Goal: Task Accomplishment & Management: Complete application form

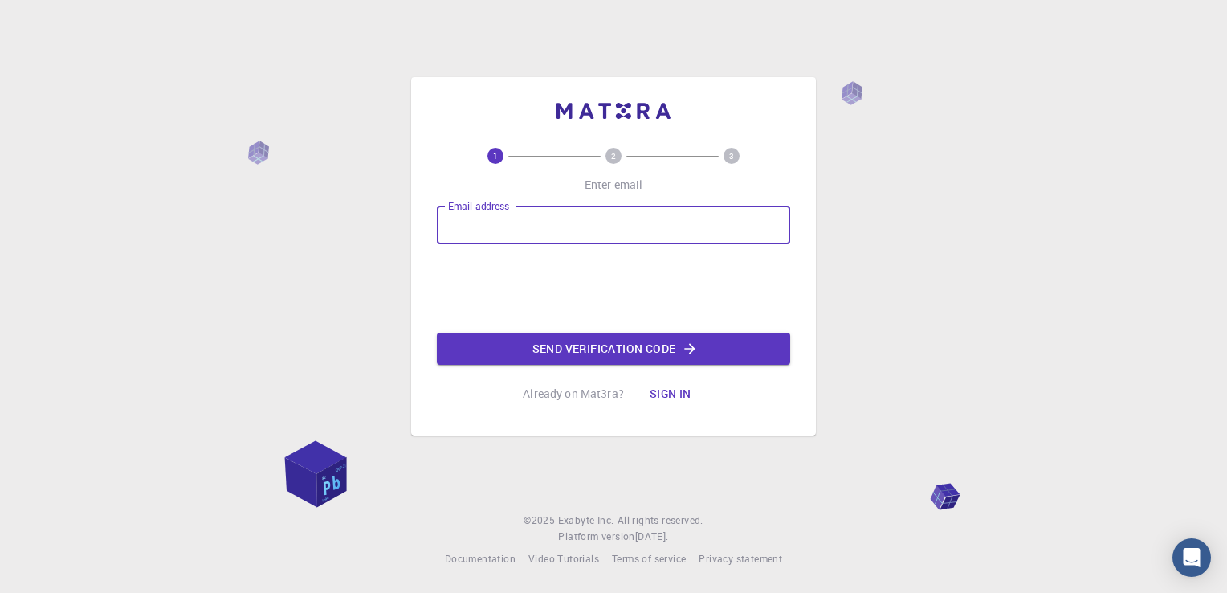
type input "[EMAIL_ADDRESS][DOMAIN_NAME]"
drag, startPoint x: 601, startPoint y: 229, endPoint x: 435, endPoint y: 230, distance: 165.5
click at [435, 230] on div "1 2 3 Enter email Email address [EMAIL_ADDRESS][DOMAIN_NAME] Email address Send…" at bounding box center [613, 256] width 405 height 358
click at [504, 233] on input "Email address" at bounding box center [613, 225] width 353 height 39
type input "[EMAIL_ADDRESS][DOMAIN_NAME]"
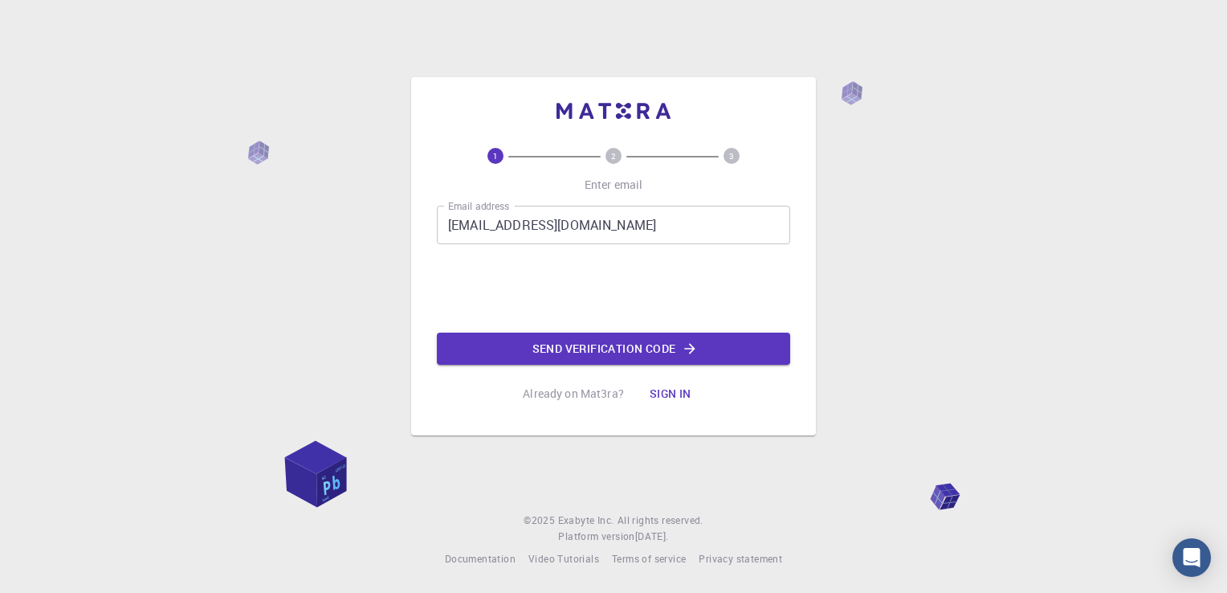
click at [684, 390] on button "Sign in" at bounding box center [670, 393] width 67 height 32
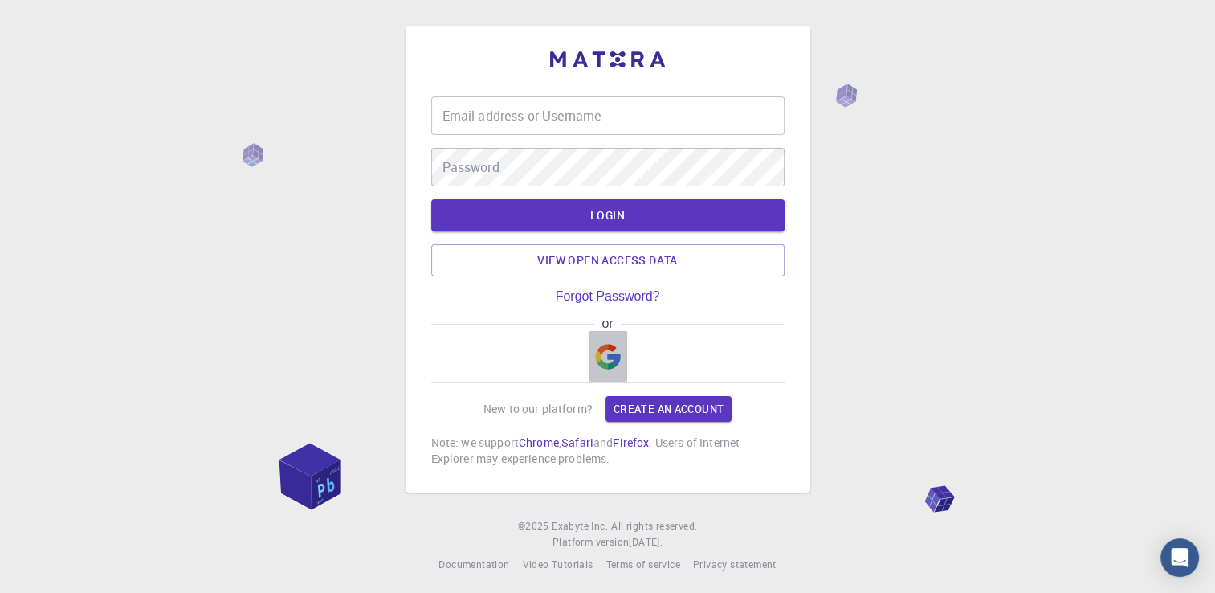
click at [604, 349] on img "button" at bounding box center [608, 357] width 26 height 26
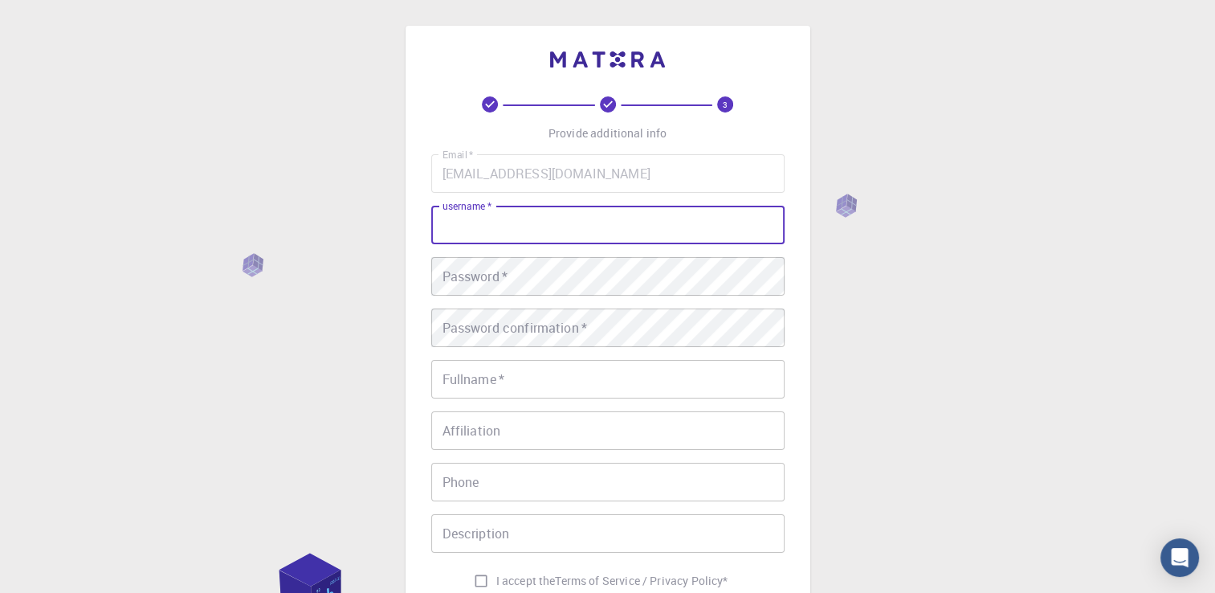
click at [539, 226] on input "username   *" at bounding box center [607, 225] width 353 height 39
type input "amani"
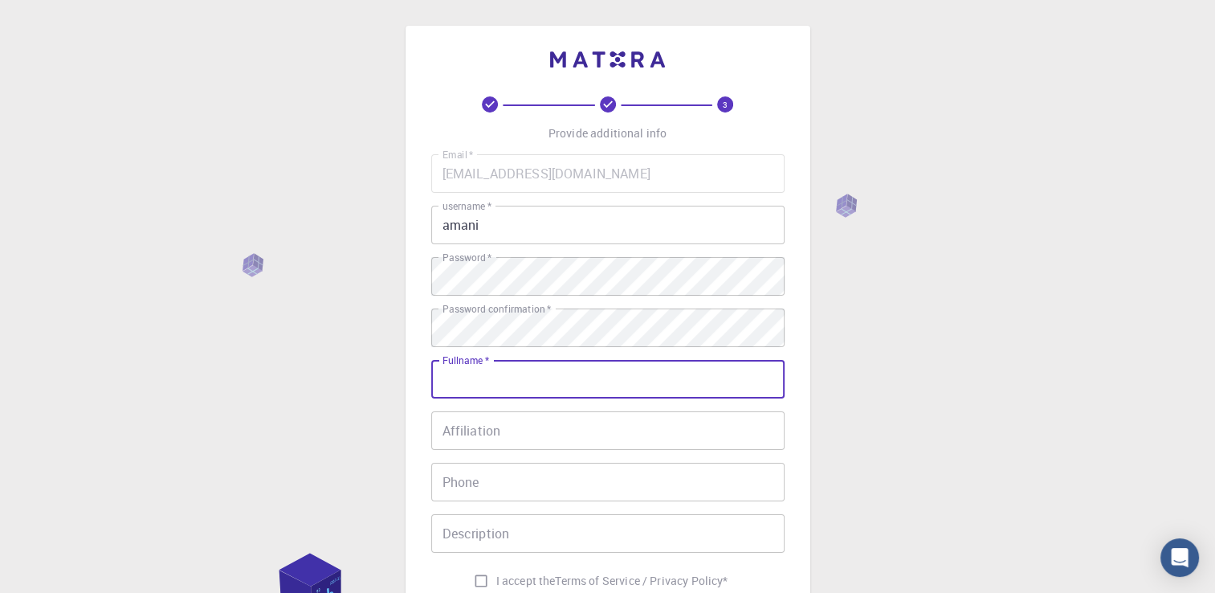
click at [614, 374] on input "Fullname   *" at bounding box center [607, 379] width 353 height 39
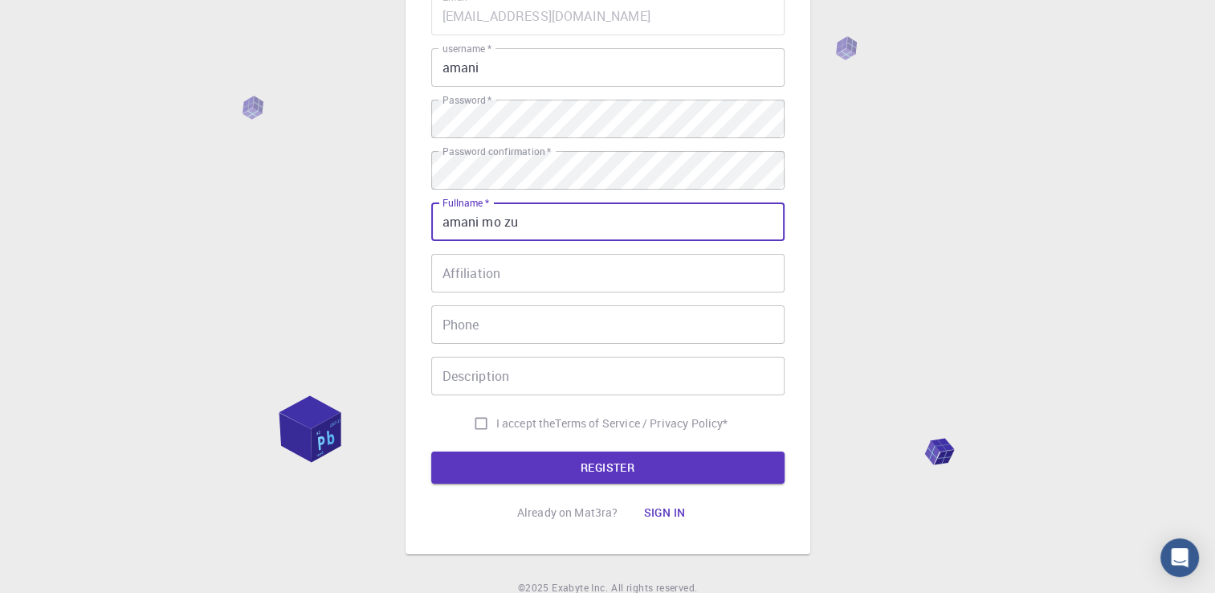
scroll to position [161, 0]
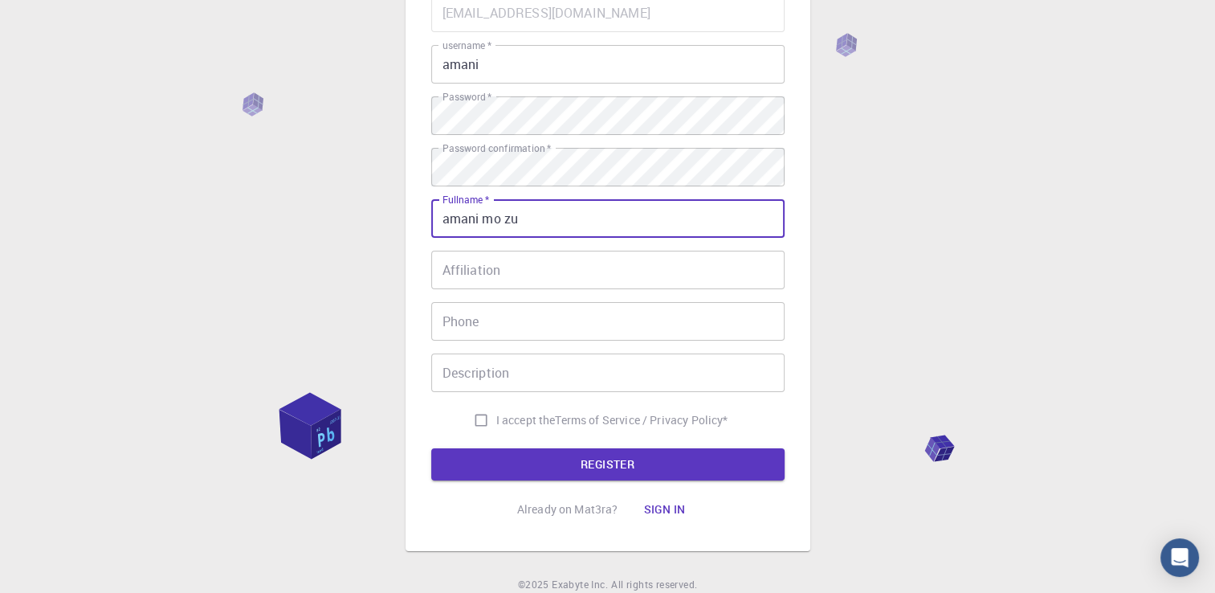
type input "amani mo zu"
click at [546, 426] on span "I accept the" at bounding box center [525, 420] width 59 height 16
click at [496, 426] on input "I accept the Terms of Service / Privacy Policy *" at bounding box center [481, 420] width 31 height 31
checkbox input "true"
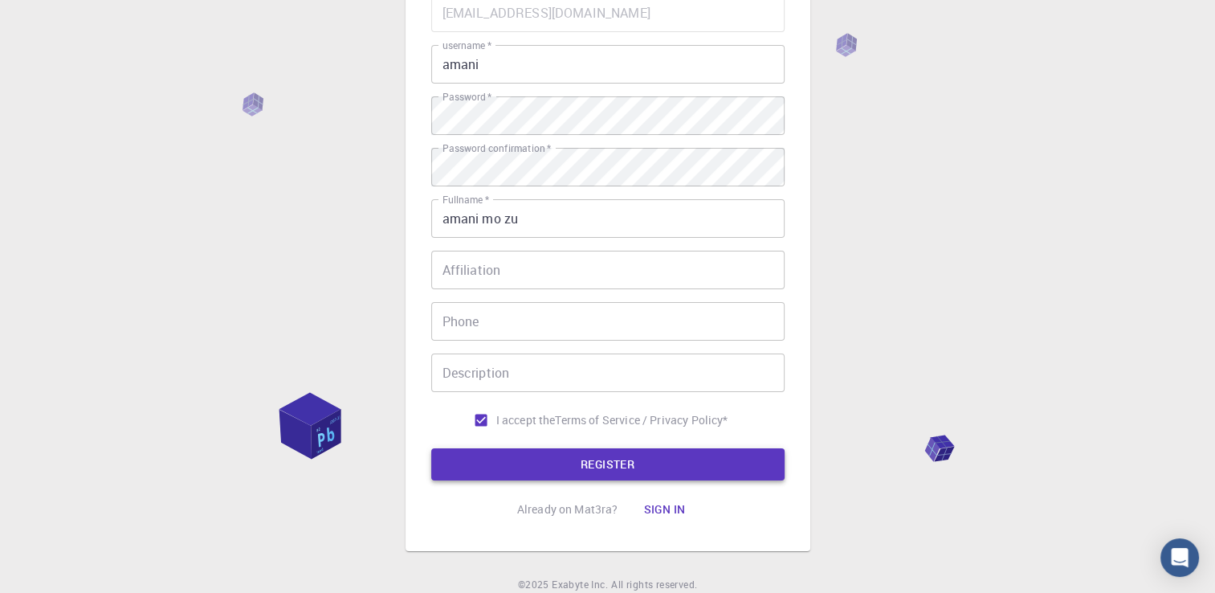
click at [622, 458] on button "REGISTER" at bounding box center [607, 464] width 353 height 32
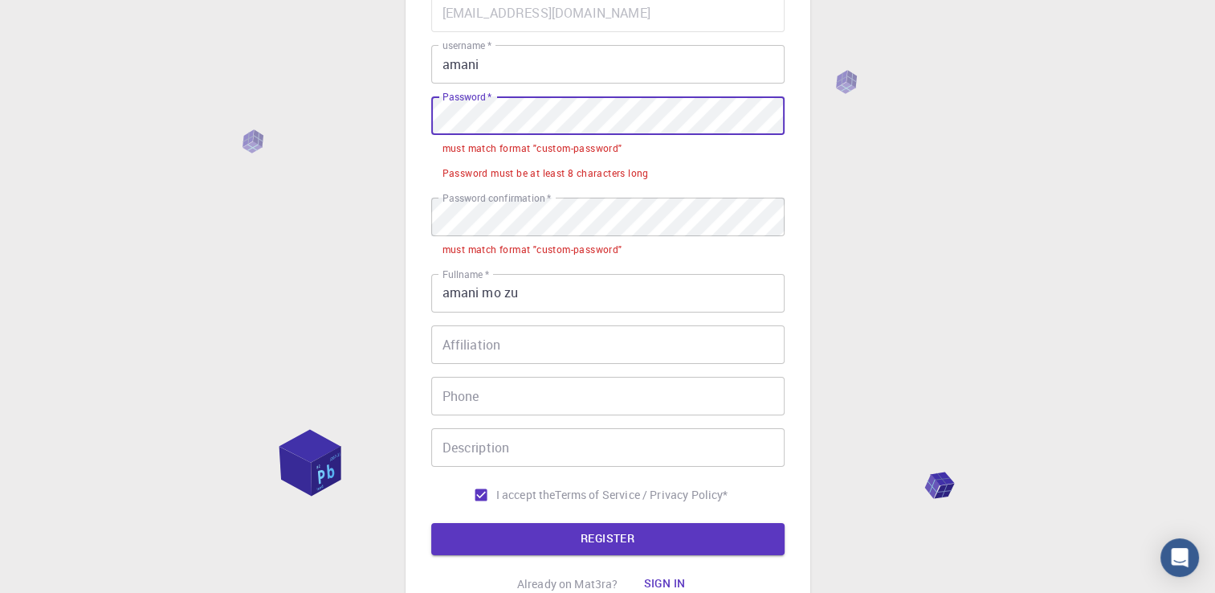
click at [421, 135] on div "3 Provide additional info Email   * [EMAIL_ADDRESS][DOMAIN_NAME] Email   * user…" at bounding box center [608, 245] width 405 height 761
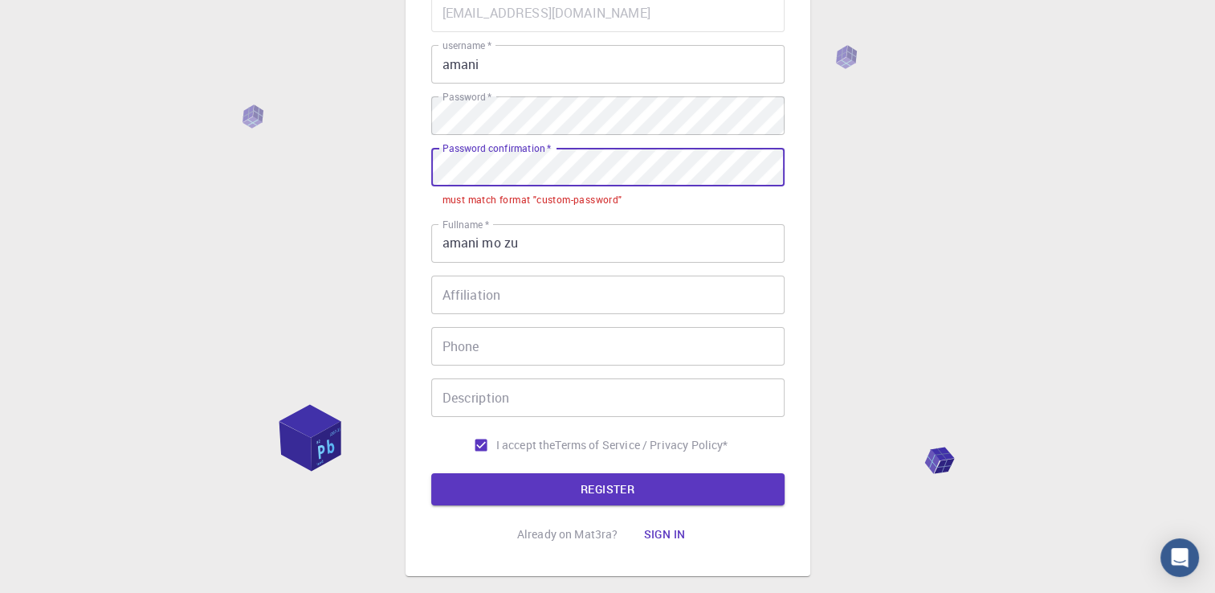
click at [430, 175] on div "3 Provide additional info Email   * [EMAIL_ADDRESS][DOMAIN_NAME] Email   * user…" at bounding box center [608, 220] width 405 height 711
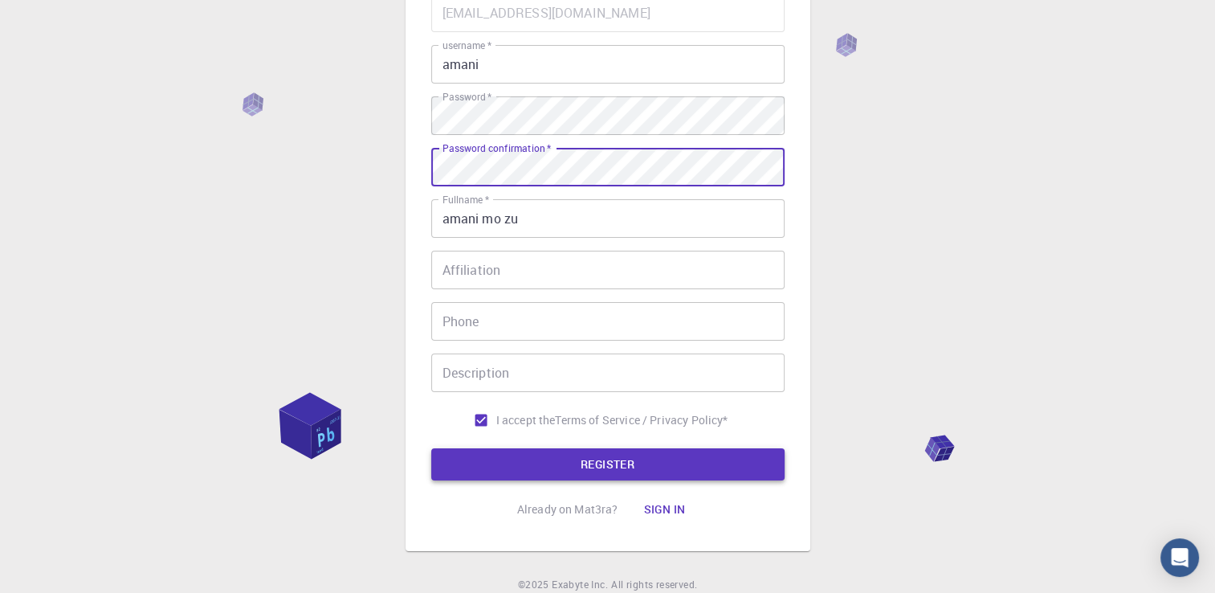
click at [582, 459] on button "REGISTER" at bounding box center [607, 464] width 353 height 32
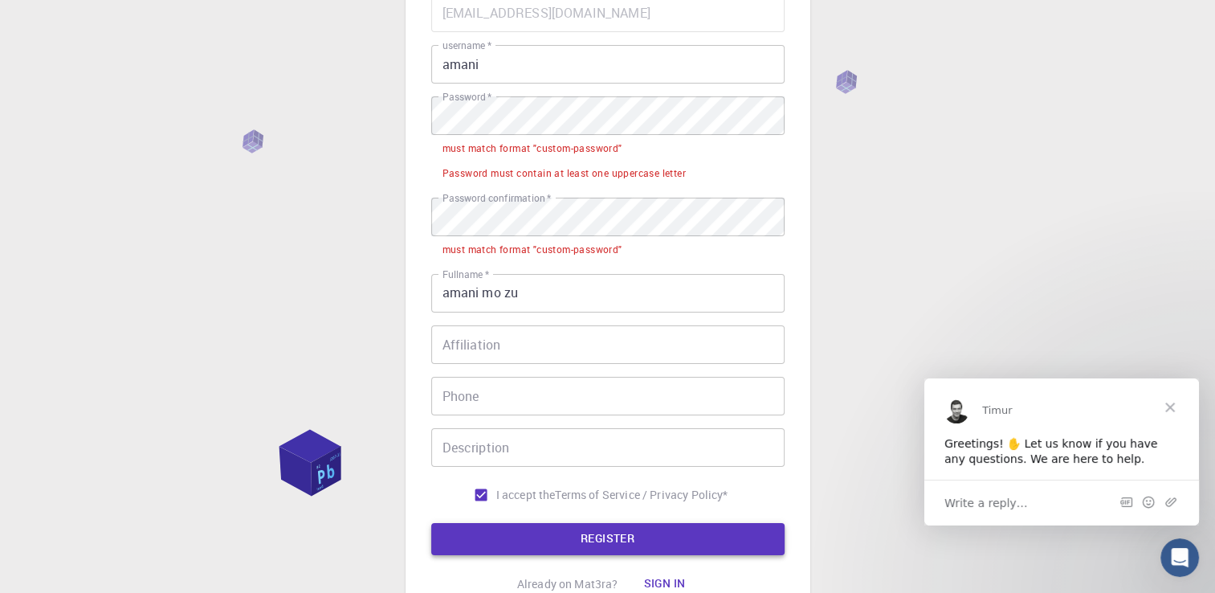
scroll to position [0, 0]
click at [1175, 406] on span "Close" at bounding box center [1170, 406] width 58 height 58
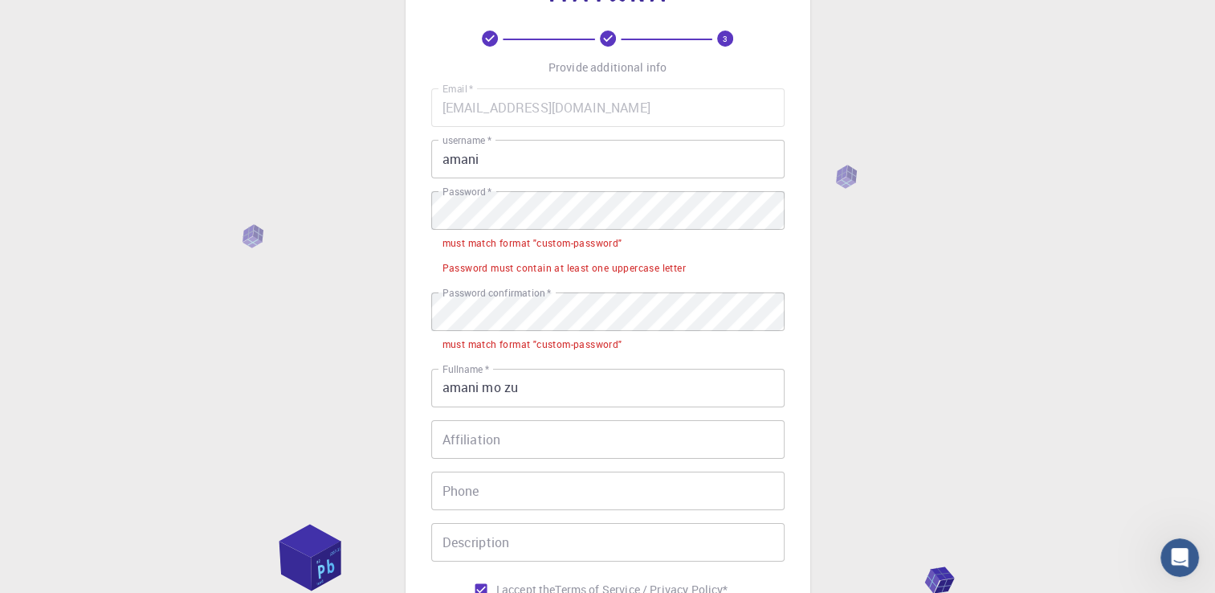
scroll to position [161, 0]
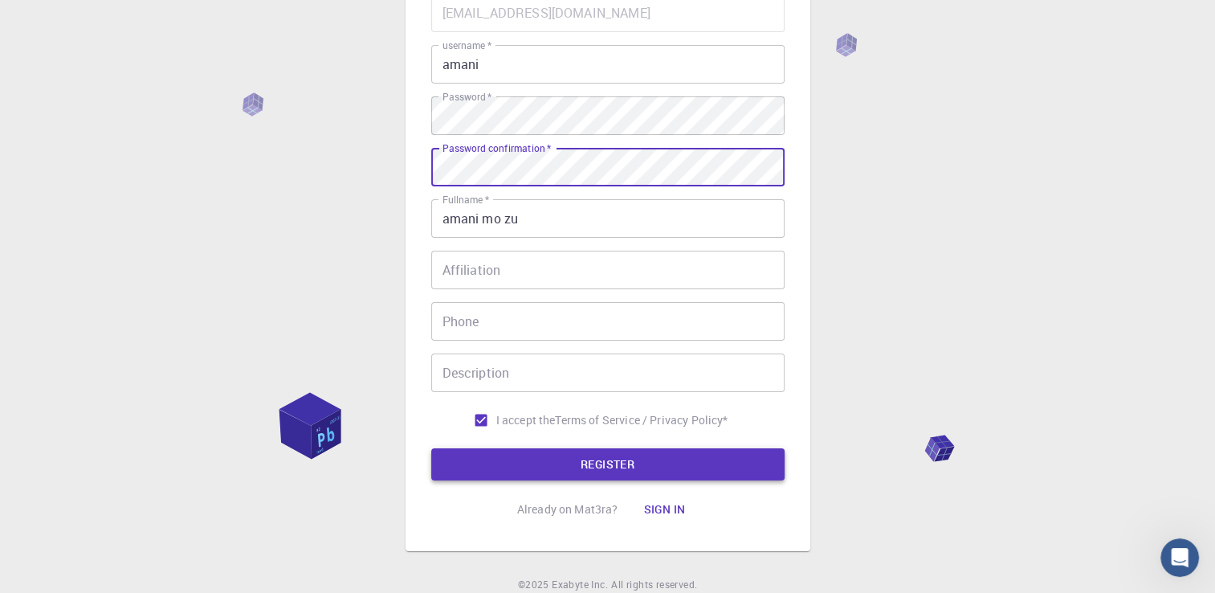
click at [733, 468] on button "REGISTER" at bounding box center [607, 464] width 353 height 32
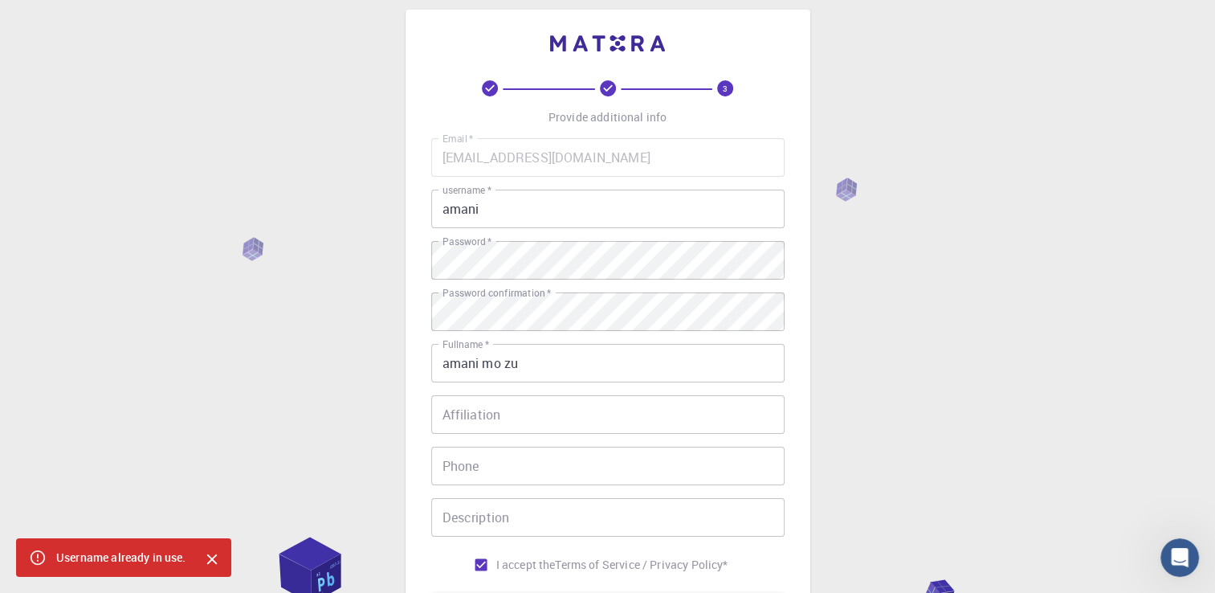
scroll to position [0, 0]
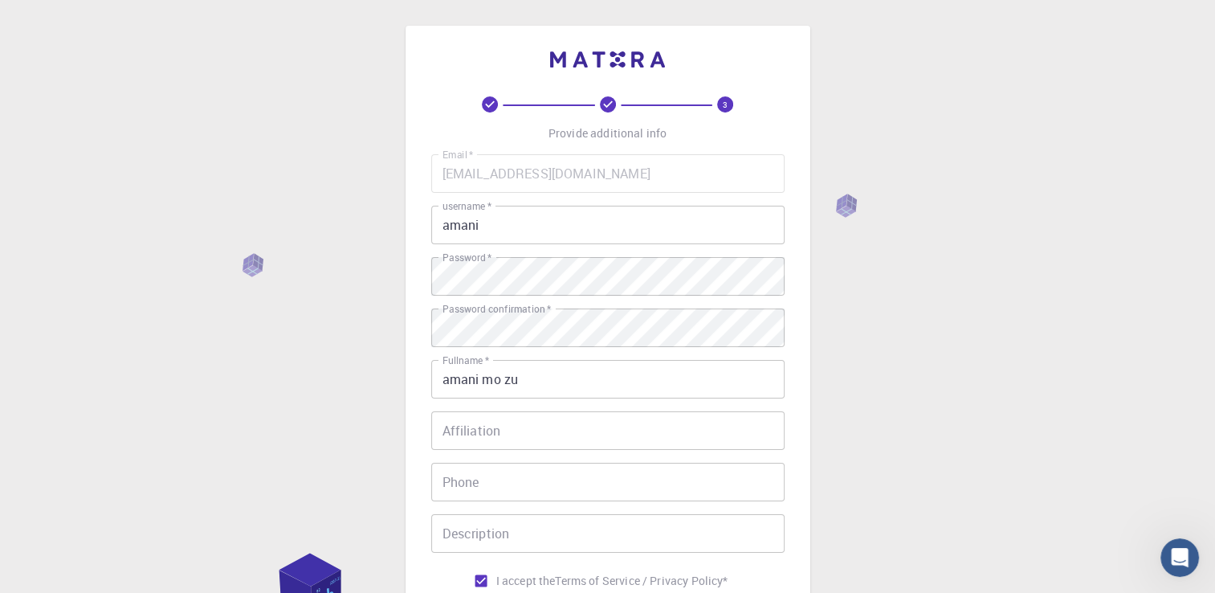
click at [487, 231] on input "amani" at bounding box center [607, 225] width 353 height 39
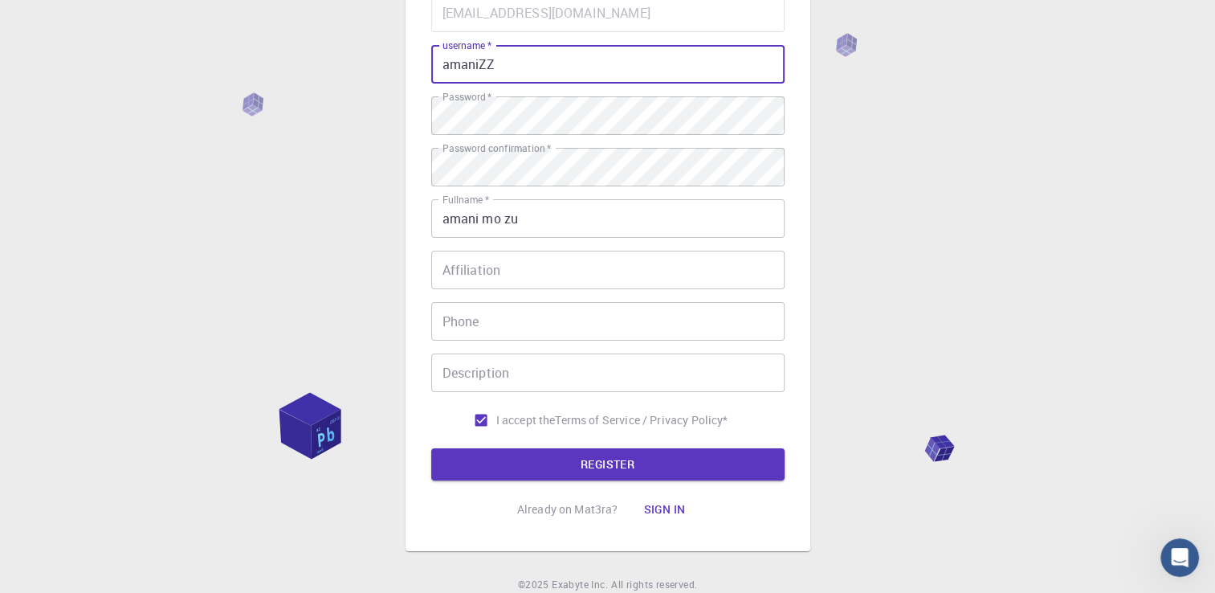
scroll to position [224, 0]
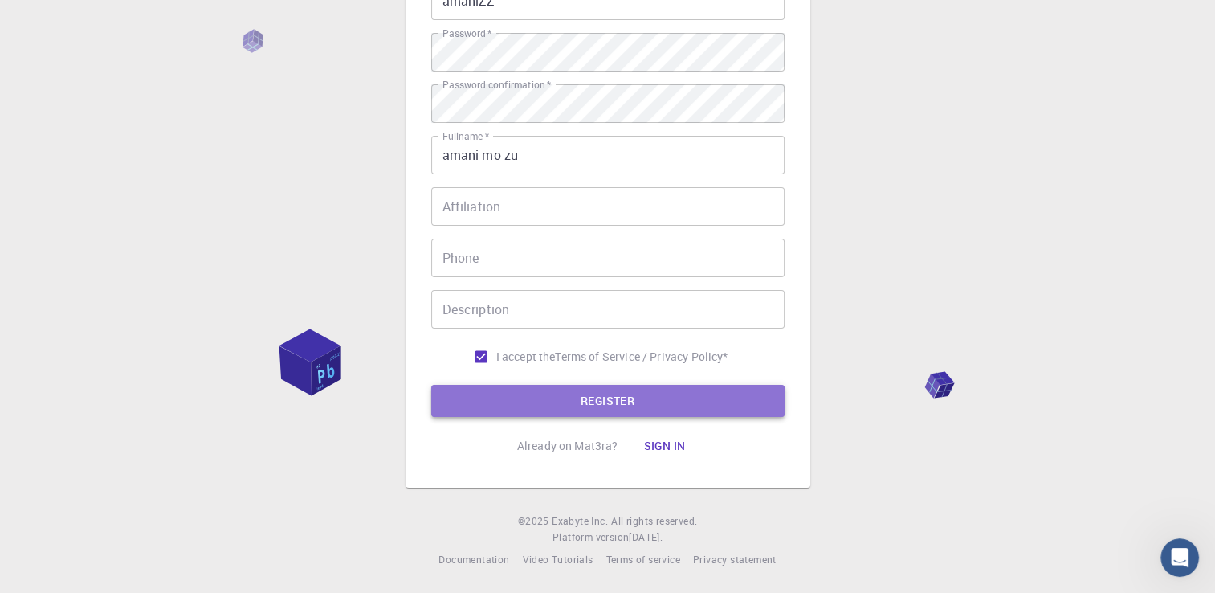
click at [528, 390] on button "REGISTER" at bounding box center [607, 401] width 353 height 32
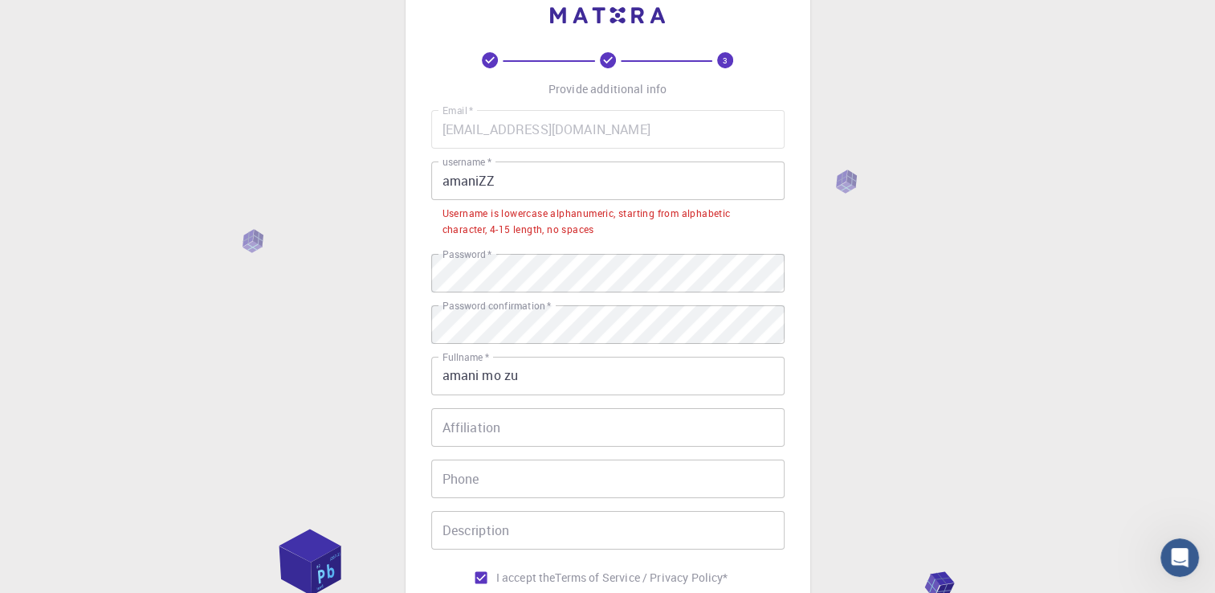
scroll to position [0, 0]
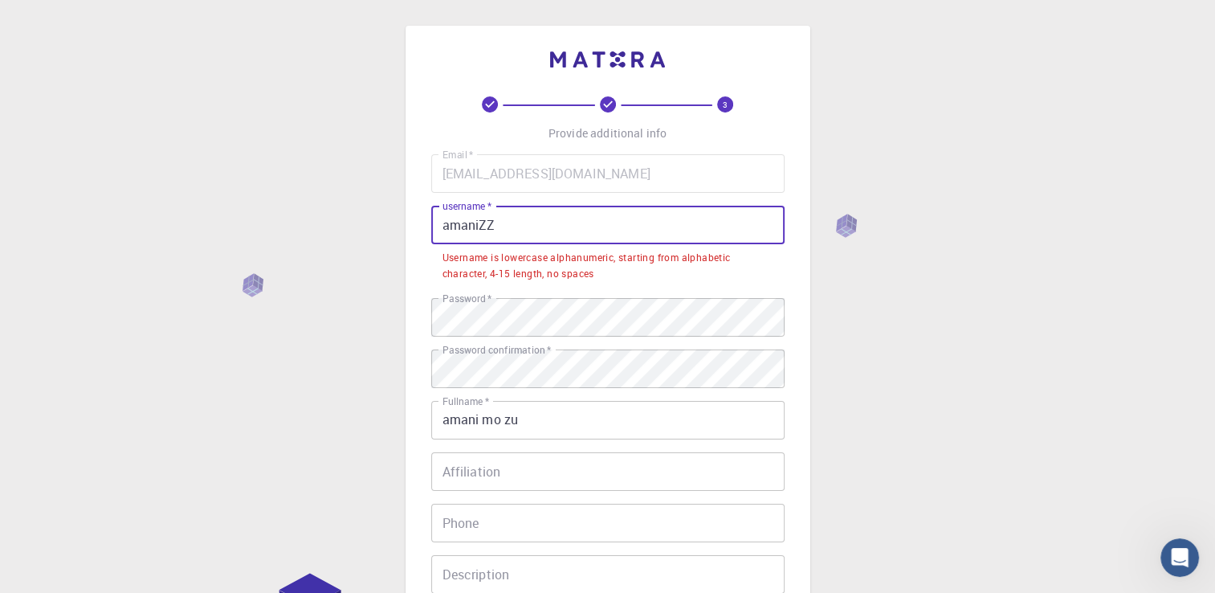
click at [447, 230] on input "amaniZZ" at bounding box center [607, 225] width 353 height 39
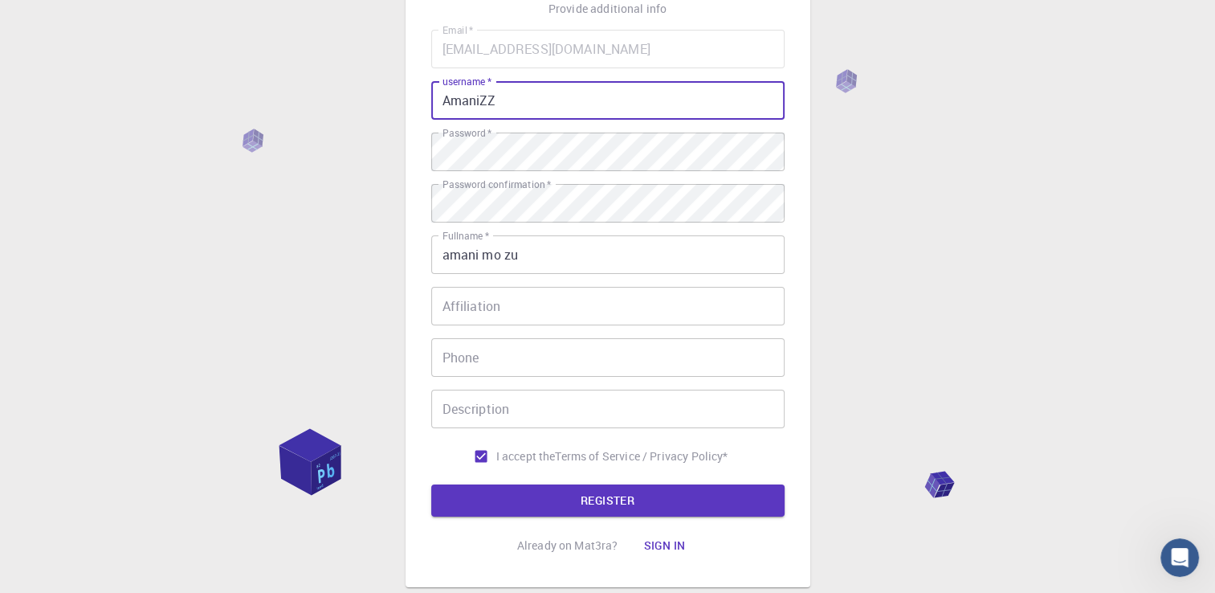
scroll to position [224, 0]
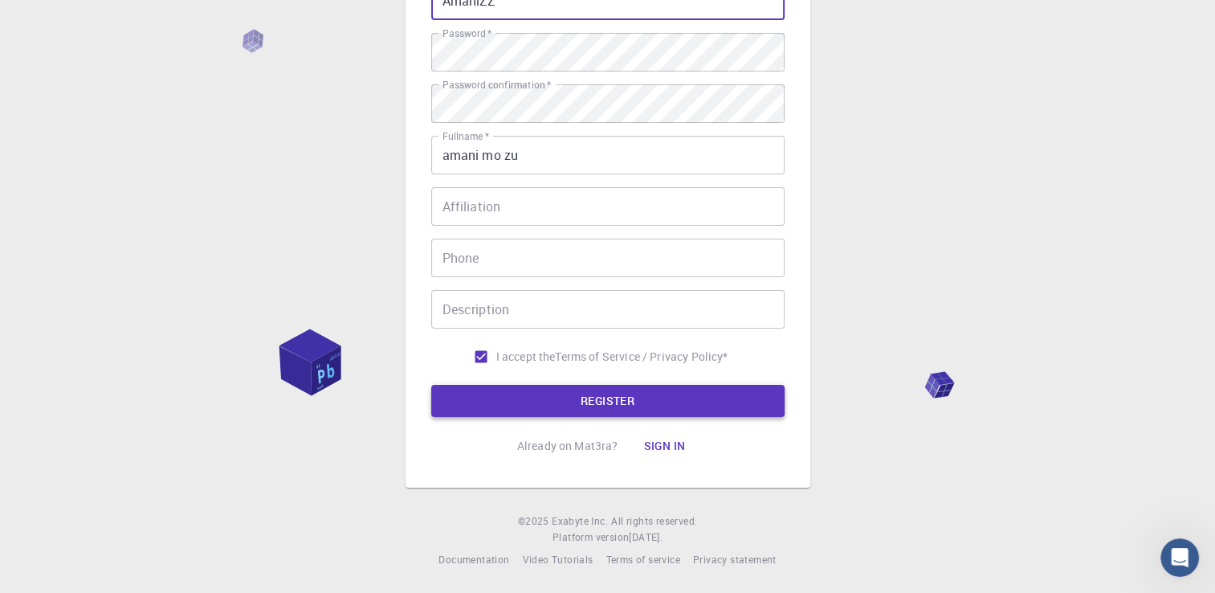
click at [514, 406] on button "REGISTER" at bounding box center [607, 401] width 353 height 32
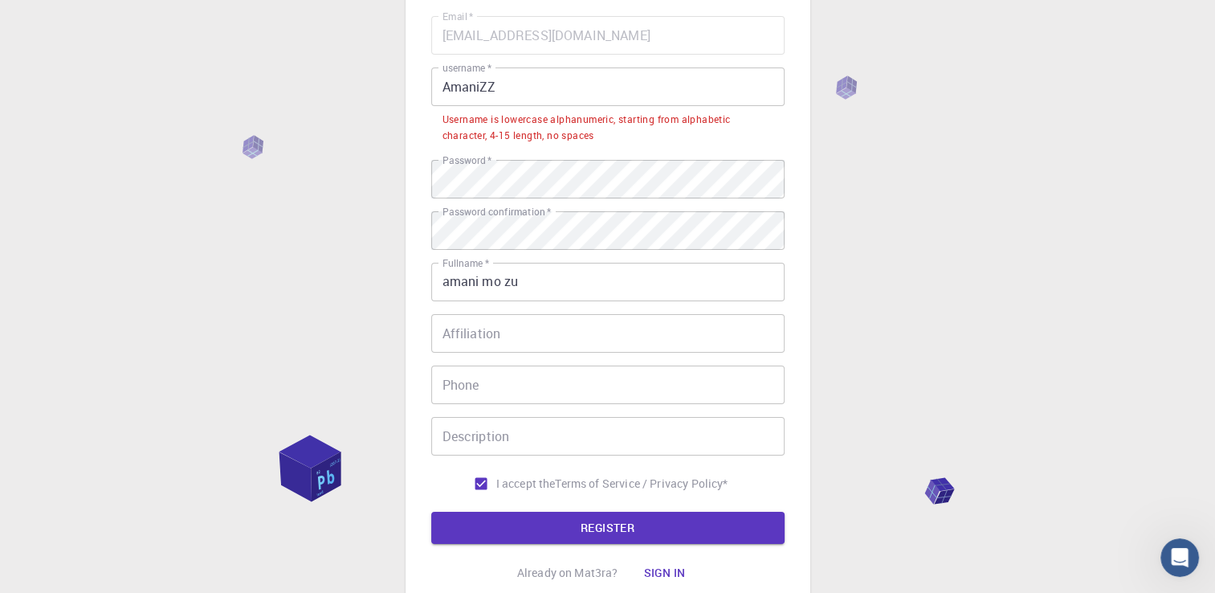
scroll to position [63, 0]
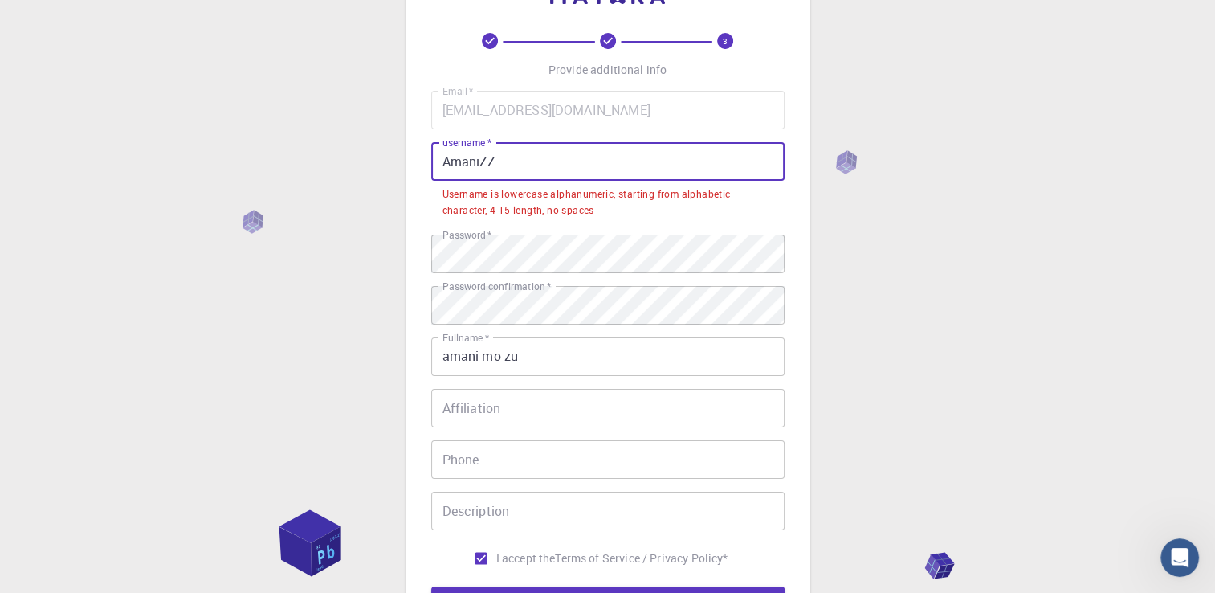
click at [494, 162] on input "AmaniZZ" at bounding box center [607, 161] width 353 height 39
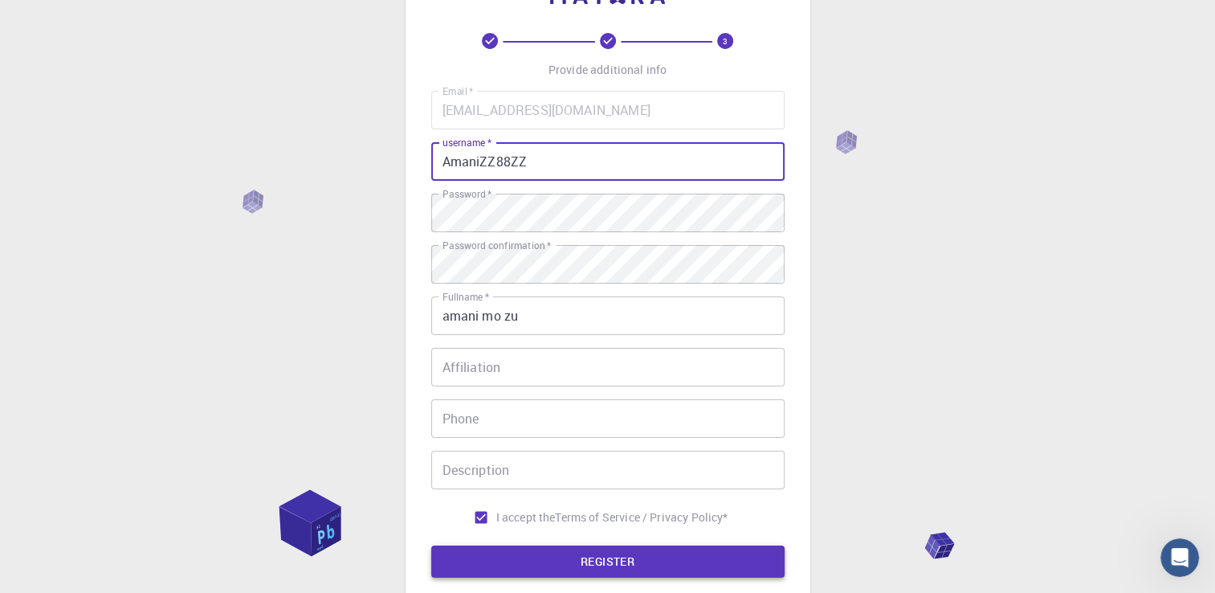
type input "AmaniZZ88ZZ"
click at [673, 561] on button "REGISTER" at bounding box center [607, 561] width 353 height 32
